Goal: Information Seeking & Learning: Find specific fact

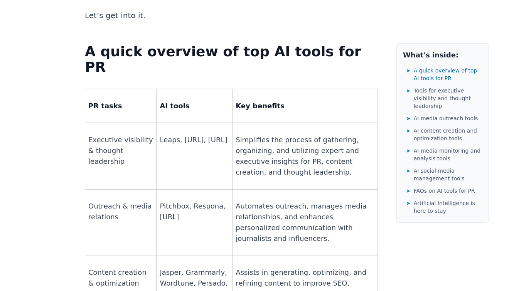
scroll to position [545, 0]
click at [160, 201] on p "Pitchbox, Respona, [URL]" at bounding box center [194, 212] width 69 height 22
copy p "Pitchbox"
click at [163, 201] on p "Pitchbox, Respona, [URL]" at bounding box center [194, 212] width 69 height 22
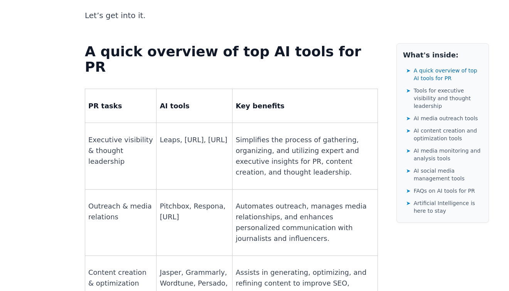
click at [163, 201] on p "Pitchbox, Respona, [URL]" at bounding box center [194, 212] width 69 height 22
copy p "[URL]"
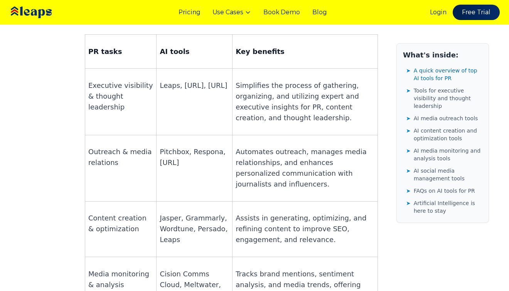
scroll to position [588, 0]
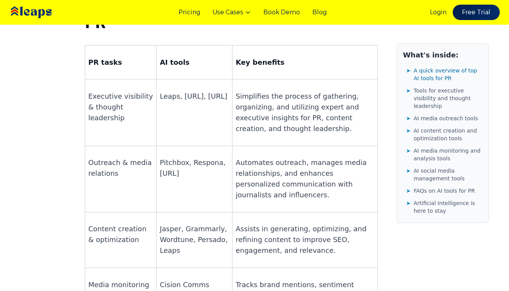
click at [189, 157] on p "Pitchbox, Respona, [URL]" at bounding box center [194, 168] width 69 height 22
copy p "Respona"
